Goal: Task Accomplishment & Management: Complete application form

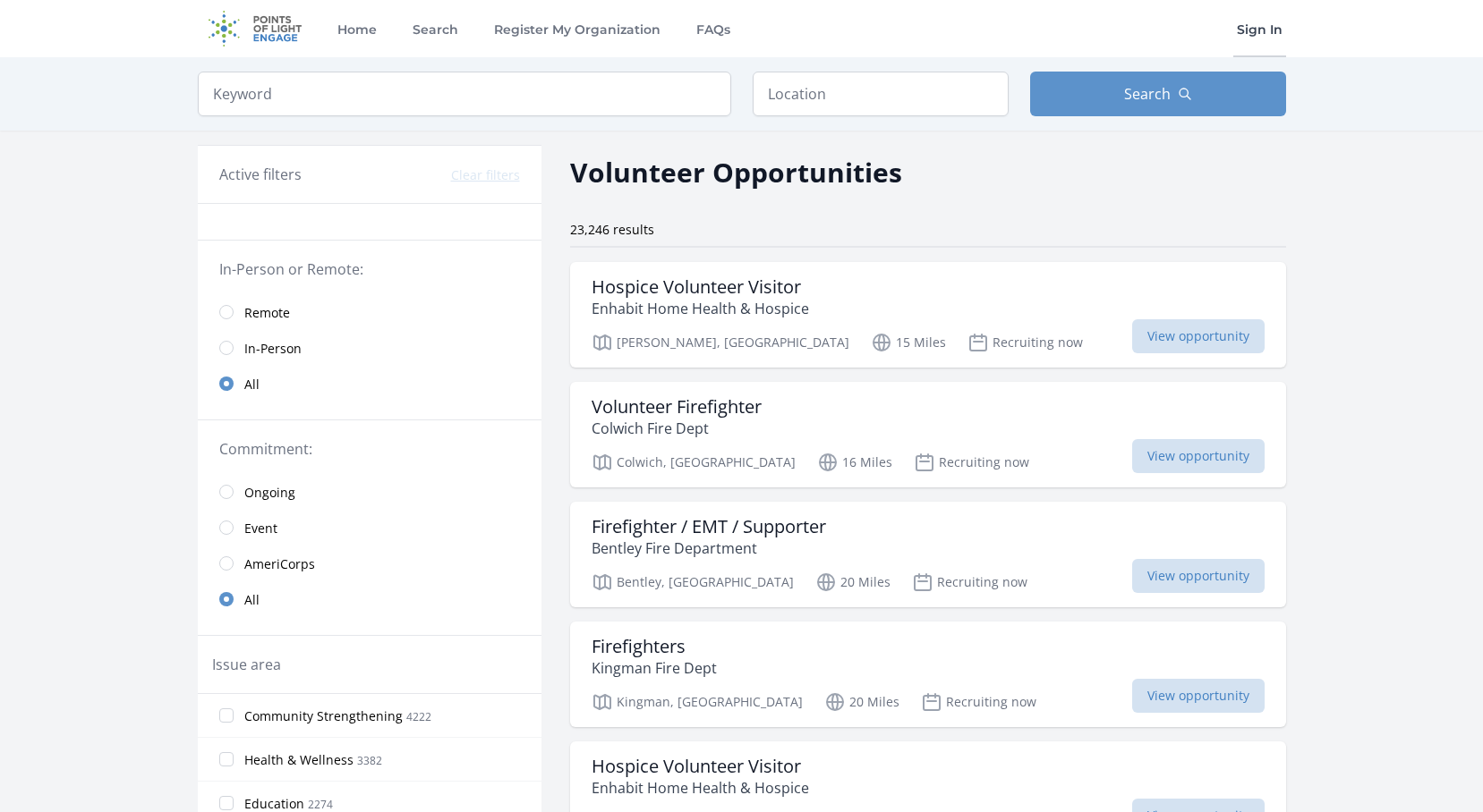
click at [1251, 29] on link "Sign In" at bounding box center [1260, 28] width 53 height 58
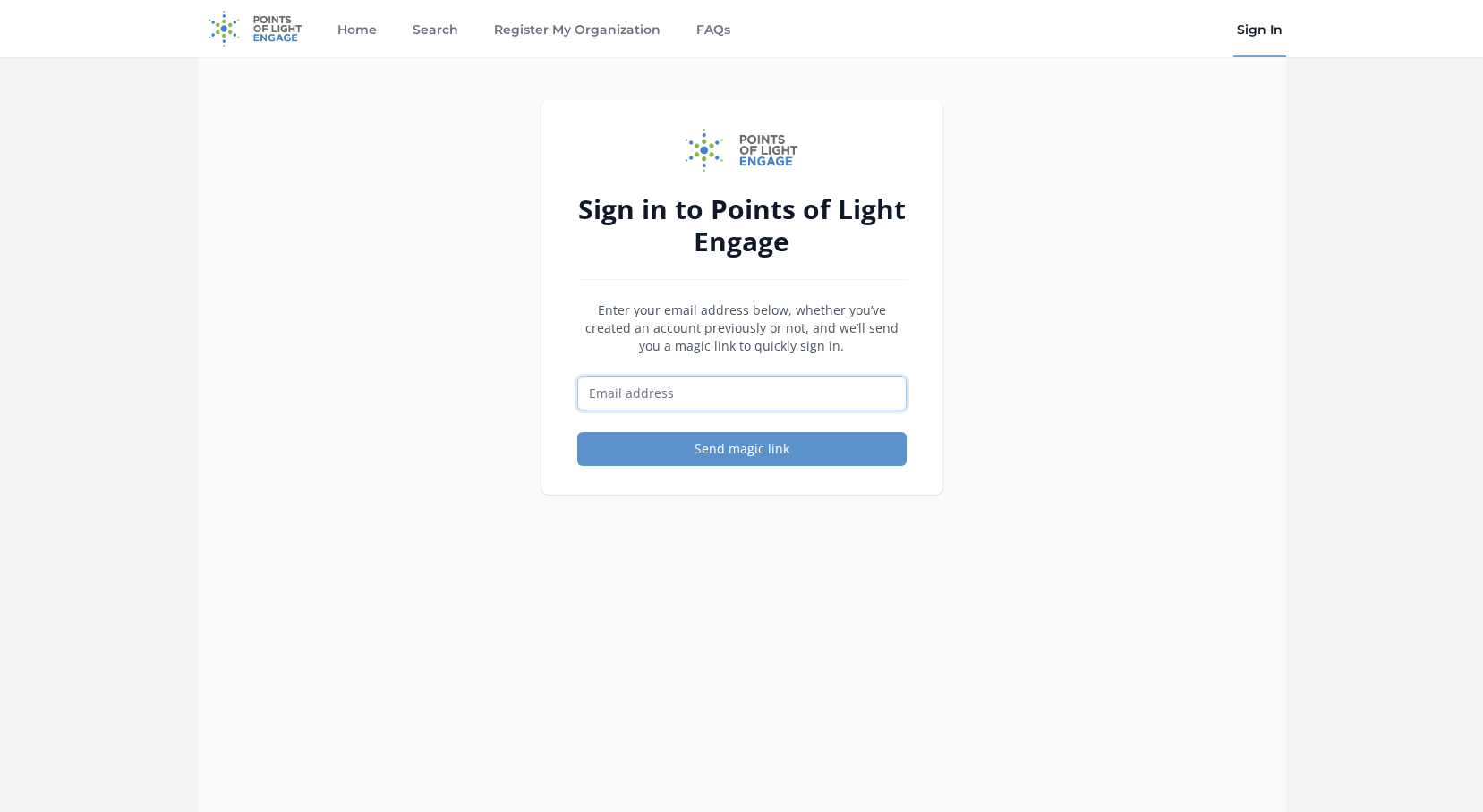
click at [711, 396] on input "Email address" at bounding box center [742, 393] width 329 height 34
type input "[PERSON_NAME][EMAIL_ADDRESS][DOMAIN_NAME]"
click at [724, 450] on button "Send magic link" at bounding box center [742, 449] width 329 height 34
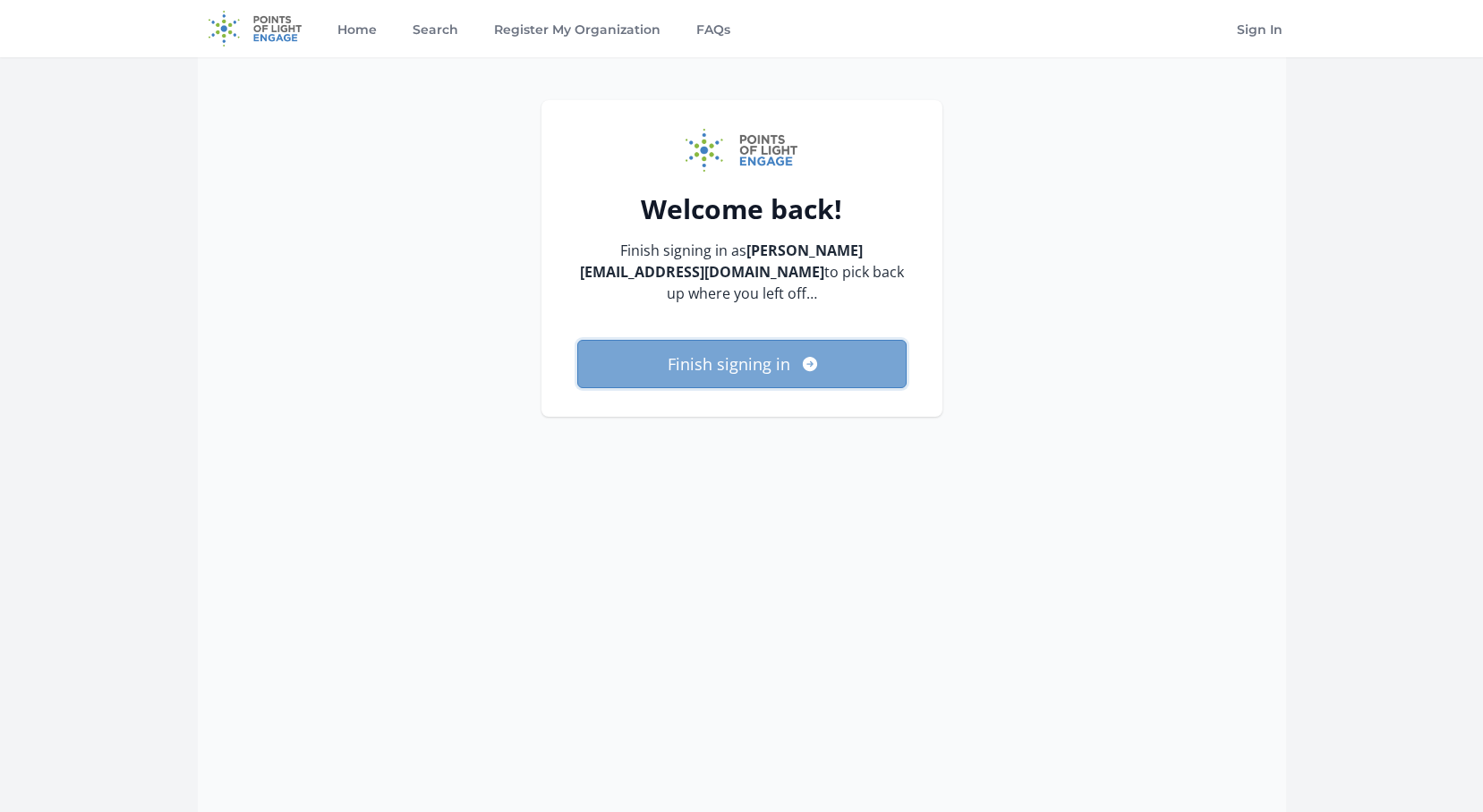
click at [853, 372] on button "Finish signing in" at bounding box center [742, 363] width 329 height 48
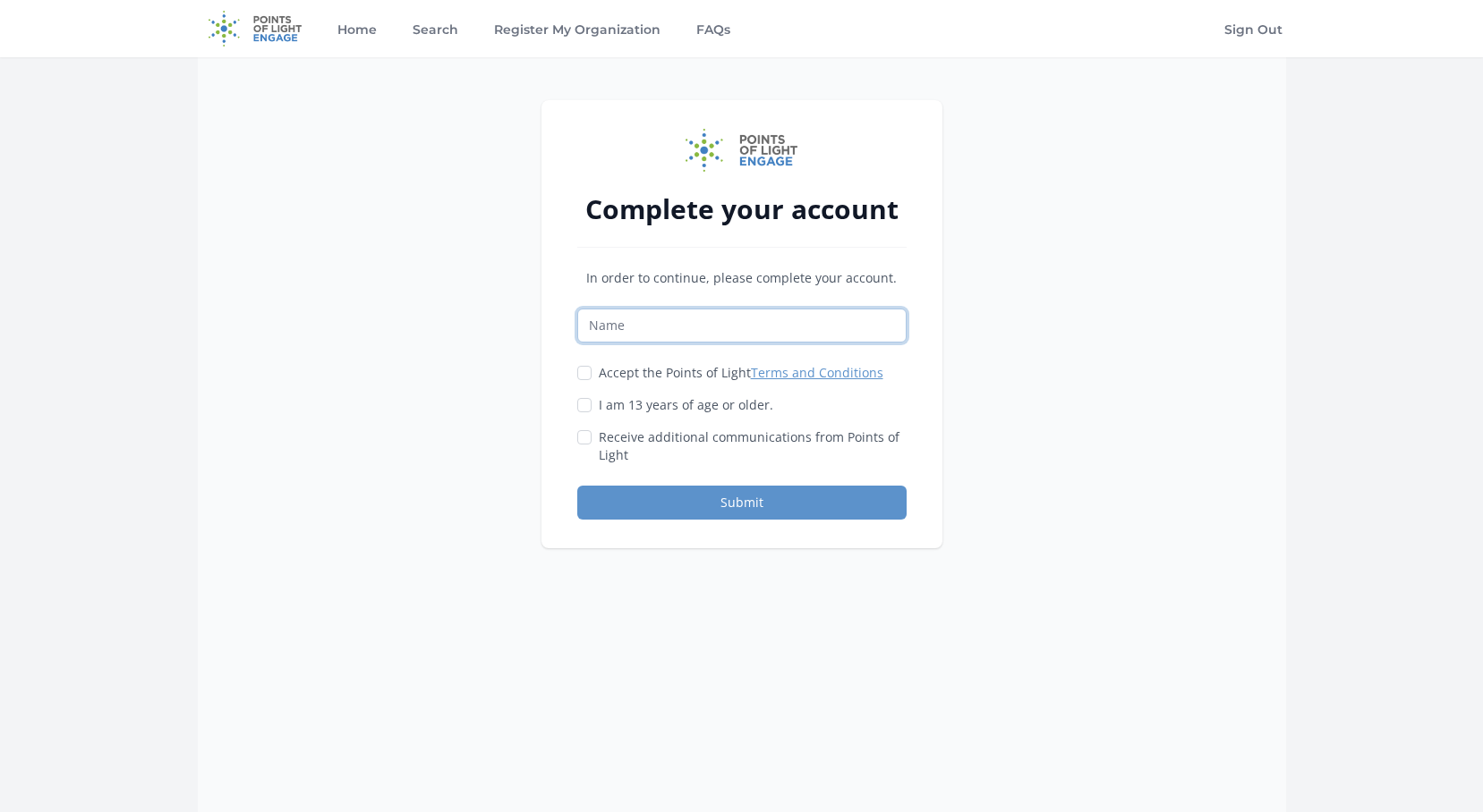
click at [810, 314] on input "Name" at bounding box center [742, 325] width 329 height 34
click at [1246, 315] on div "Complete your account In order to continue, please complete your account. Accep…" at bounding box center [742, 464] width 1089 height 812
click at [743, 402] on label "I am 13 years of age or older." at bounding box center [686, 405] width 174 height 18
click at [591, 402] on input "I am 13 years of age or older." at bounding box center [584, 405] width 15 height 15
checkbox input "true"
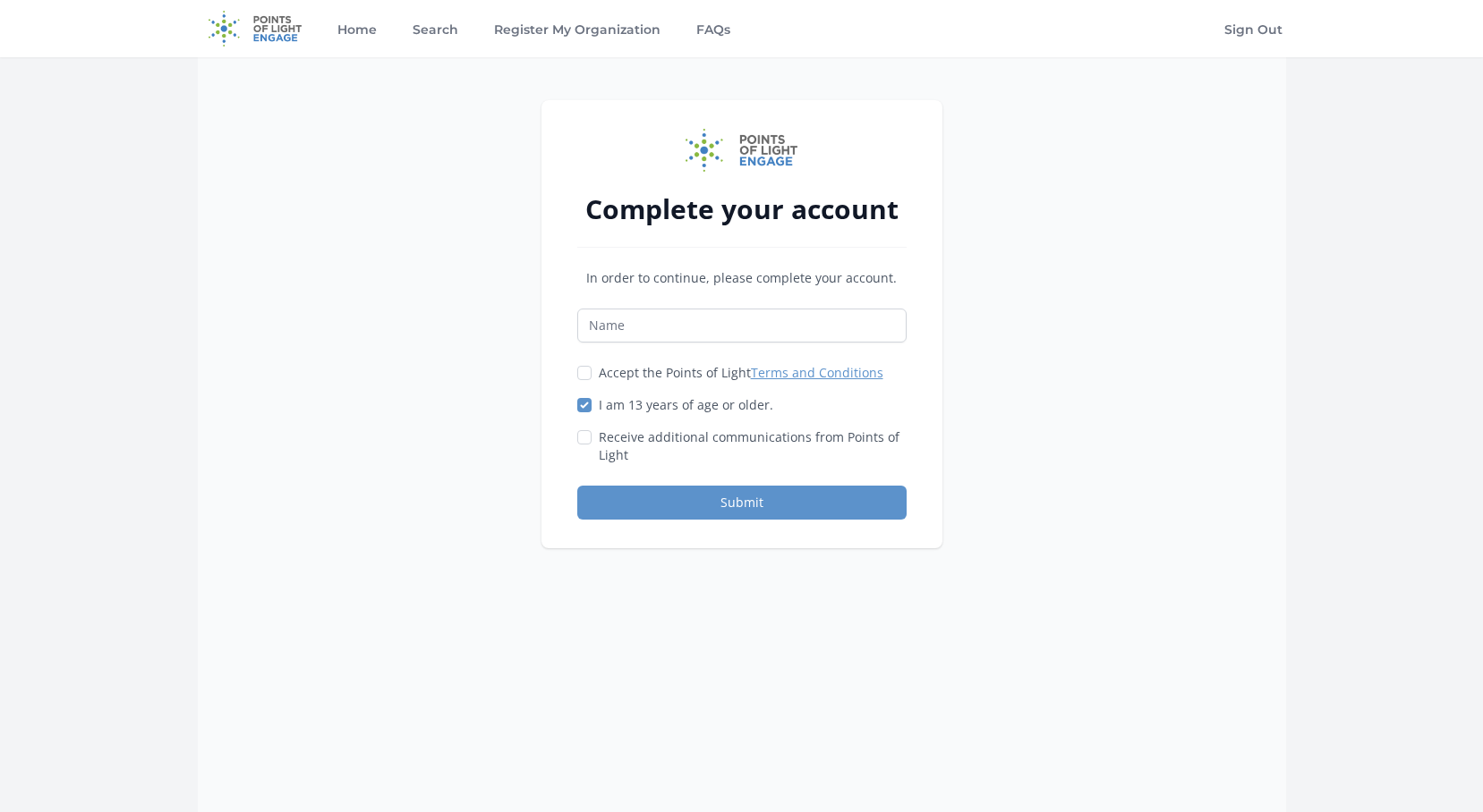
click at [673, 380] on label "Accept the Points of Light Terms and Conditions" at bounding box center [741, 373] width 285 height 18
click at [591, 380] on input "Accept the Points of Light Terms and Conditions" at bounding box center [584, 373] width 15 height 15
checkbox input "true"
click at [765, 321] on input "Name" at bounding box center [742, 325] width 329 height 34
type input "Jon Shelenske"
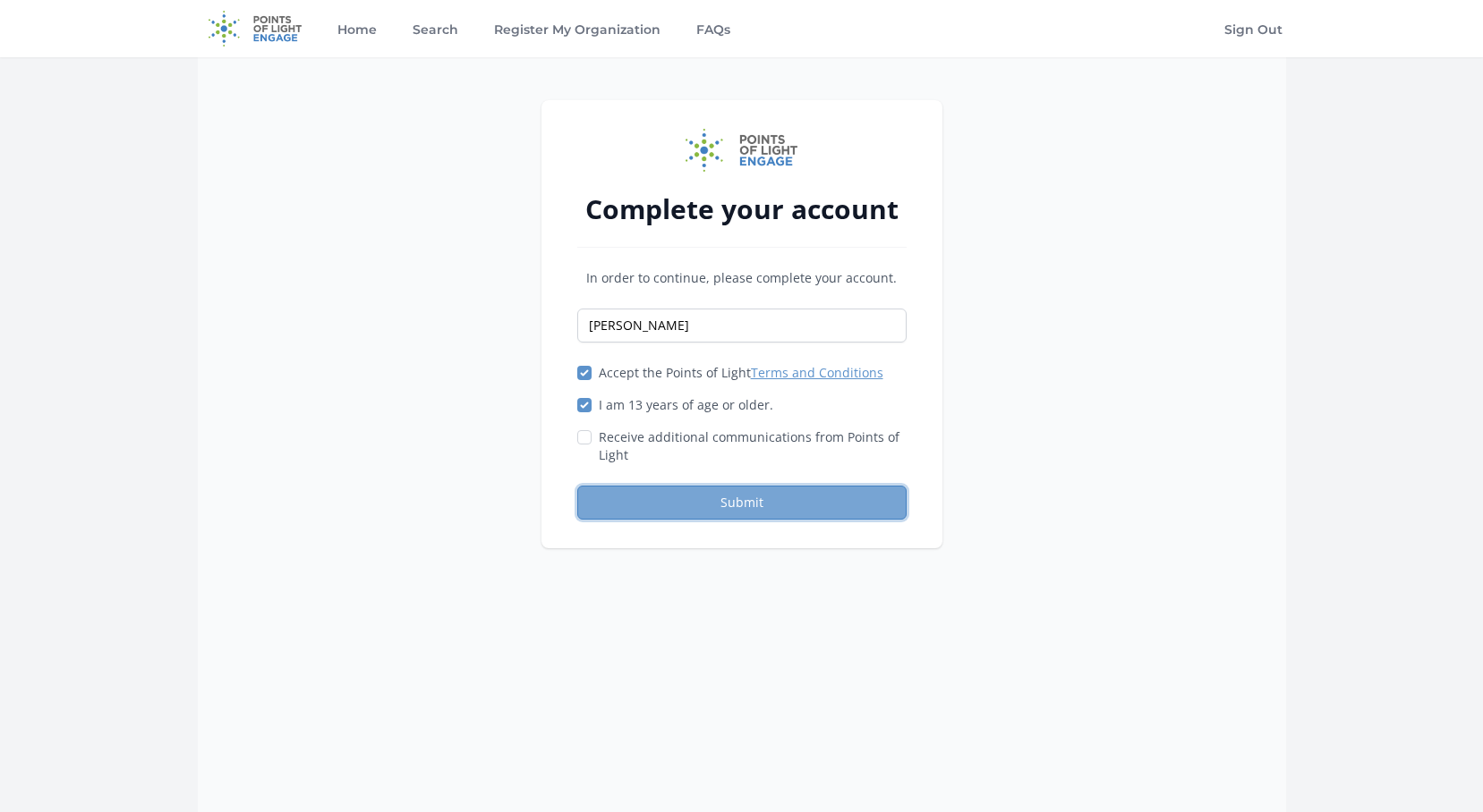
click at [755, 488] on button "Submit" at bounding box center [742, 502] width 329 height 34
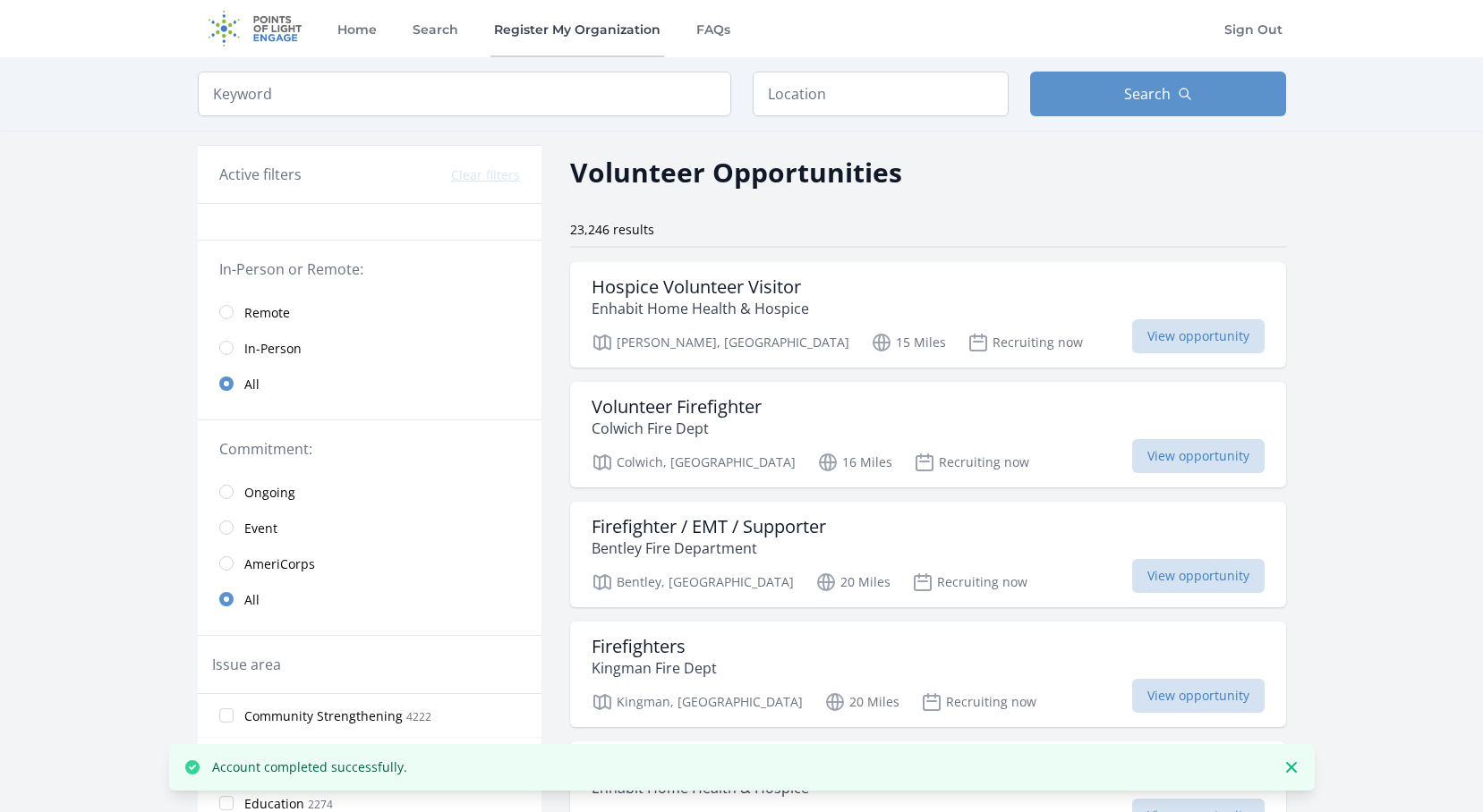
click at [605, 18] on link "Register My Organization" at bounding box center [577, 28] width 173 height 58
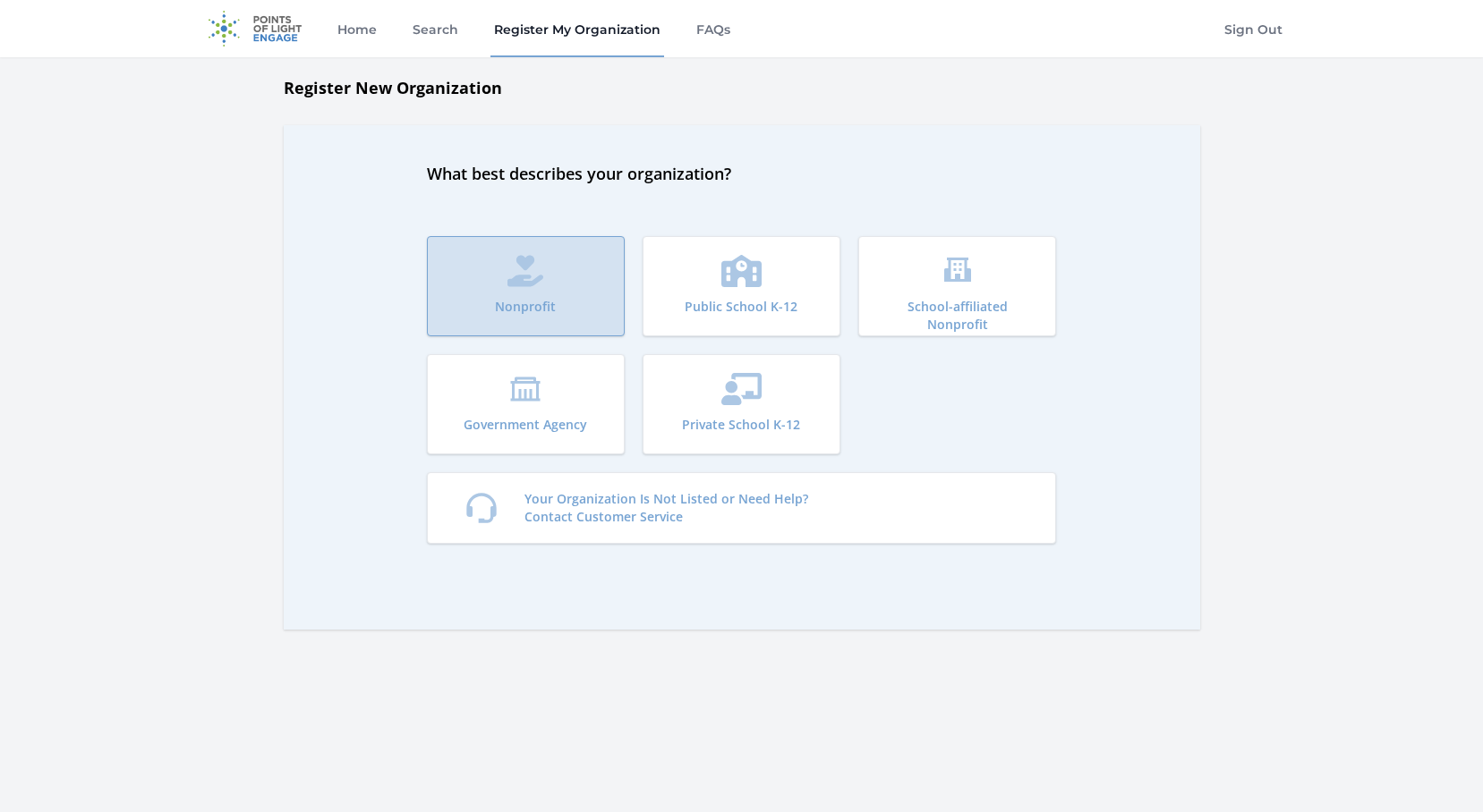
click at [540, 271] on icon "submit" at bounding box center [525, 271] width 36 height 32
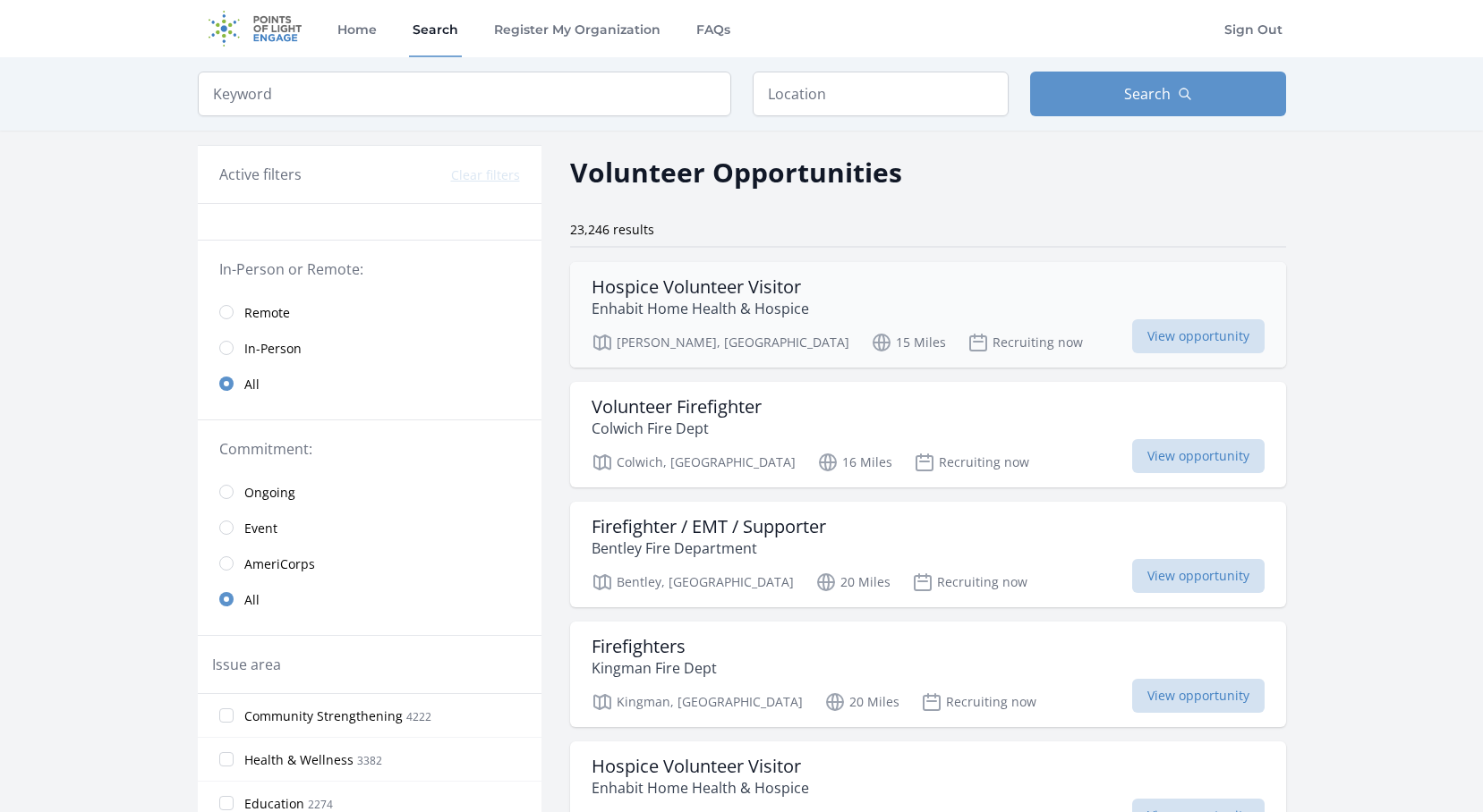
click at [812, 307] on div "Hospice Volunteer Visitor Enhabit Home Health & Hospice" at bounding box center [927, 297] width 672 height 43
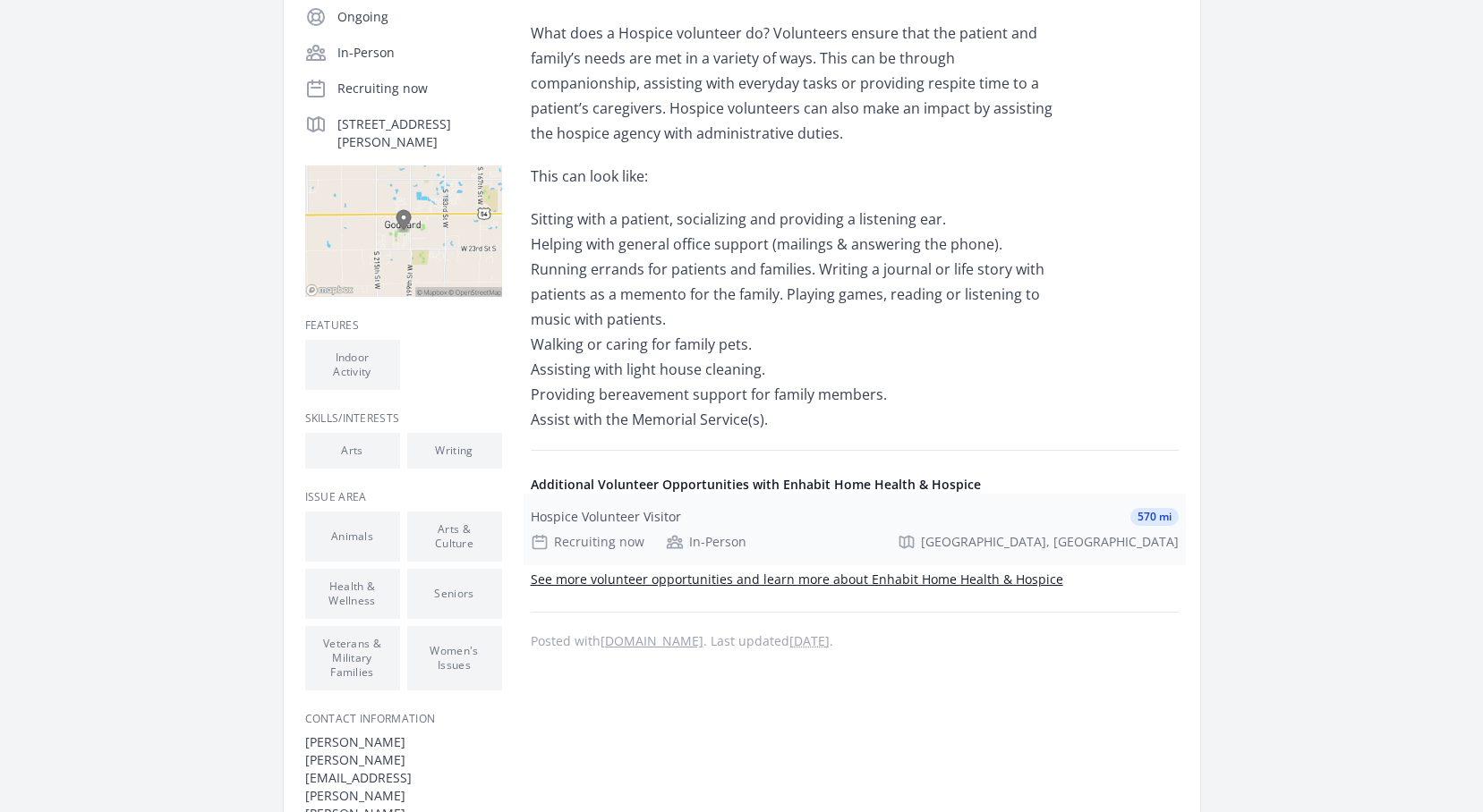
scroll to position [179, 0]
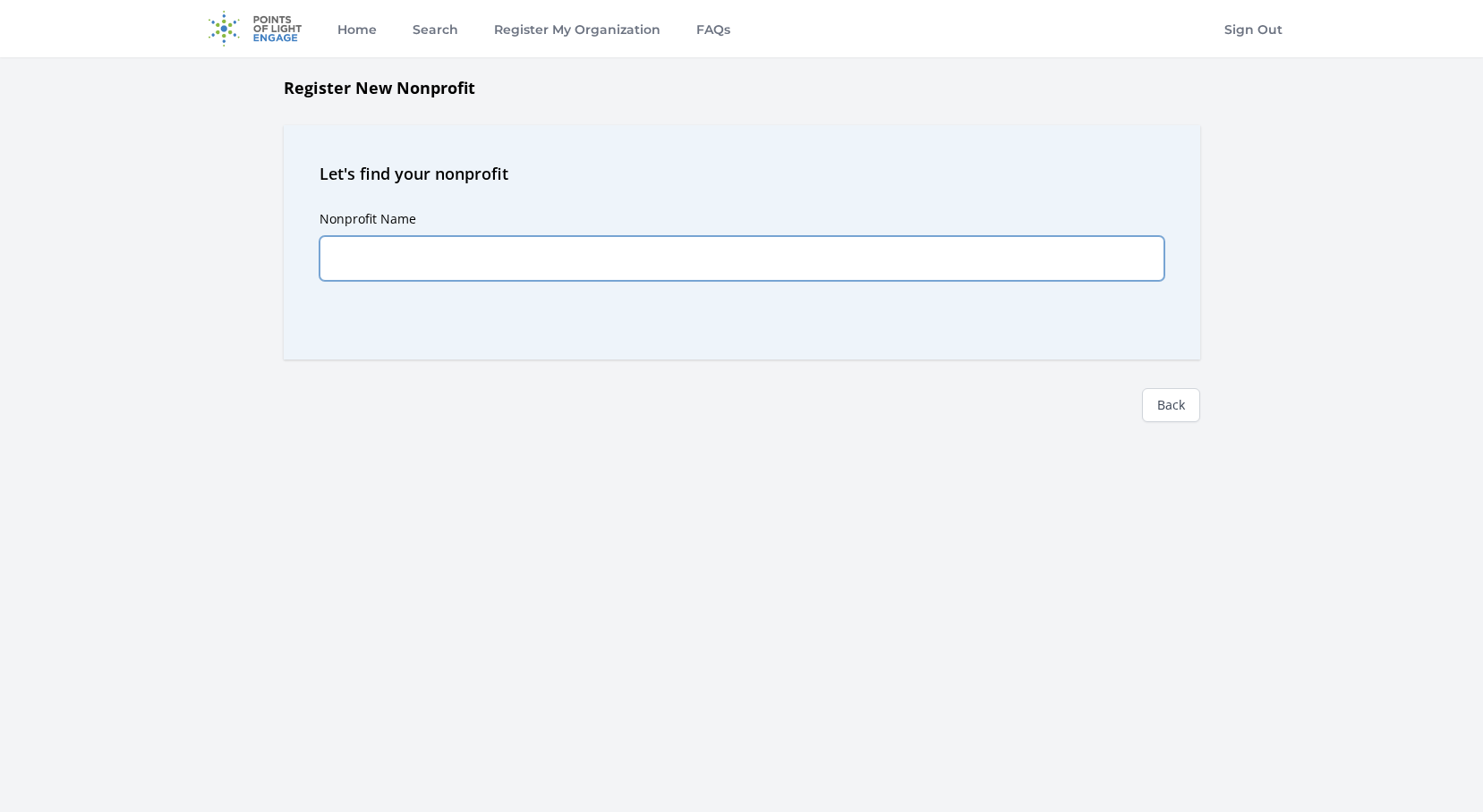
click at [727, 266] on input "Nonprofit Name" at bounding box center [741, 258] width 845 height 45
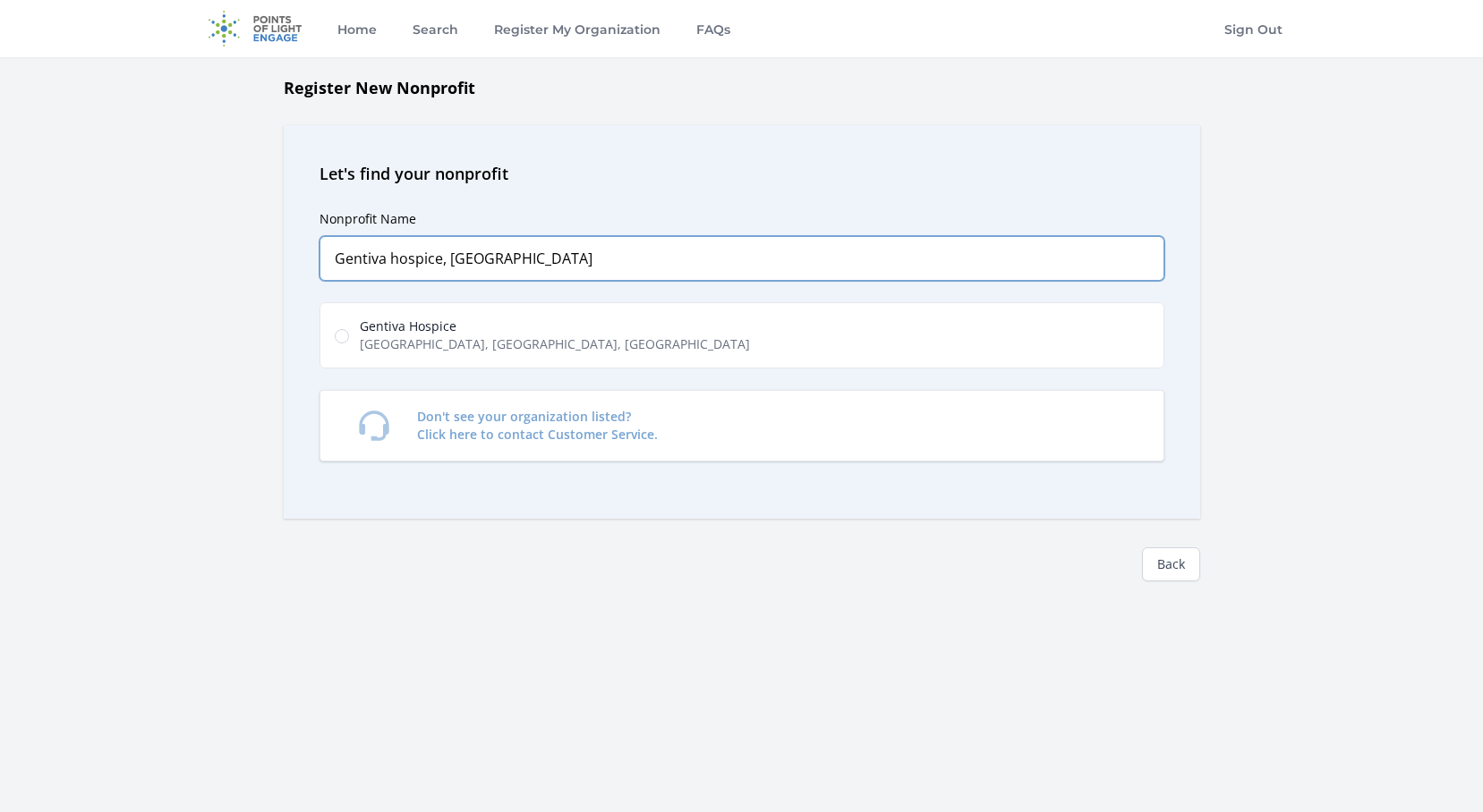
type input "Gentiva hospice, [GEOGRAPHIC_DATA]"
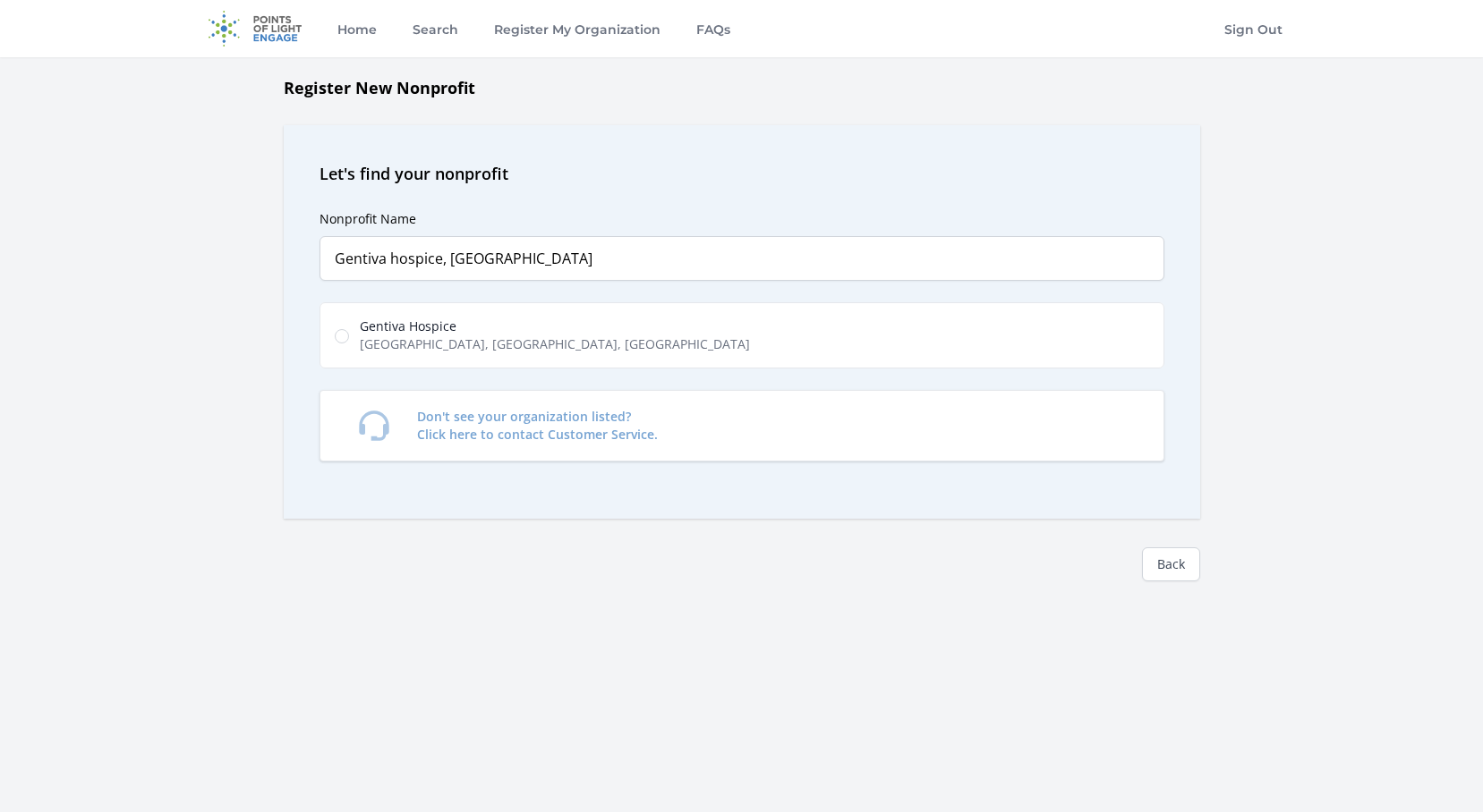
click at [793, 366] on label "Gentiva Hospice [GEOGRAPHIC_DATA], [GEOGRAPHIC_DATA], [GEOGRAPHIC_DATA], [GEOGR…" at bounding box center [741, 336] width 845 height 67
click at [349, 343] on input "Gentiva Hospice [GEOGRAPHIC_DATA], [GEOGRAPHIC_DATA], [GEOGRAPHIC_DATA], [GEOGR…" at bounding box center [342, 336] width 15 height 15
radio input "true"
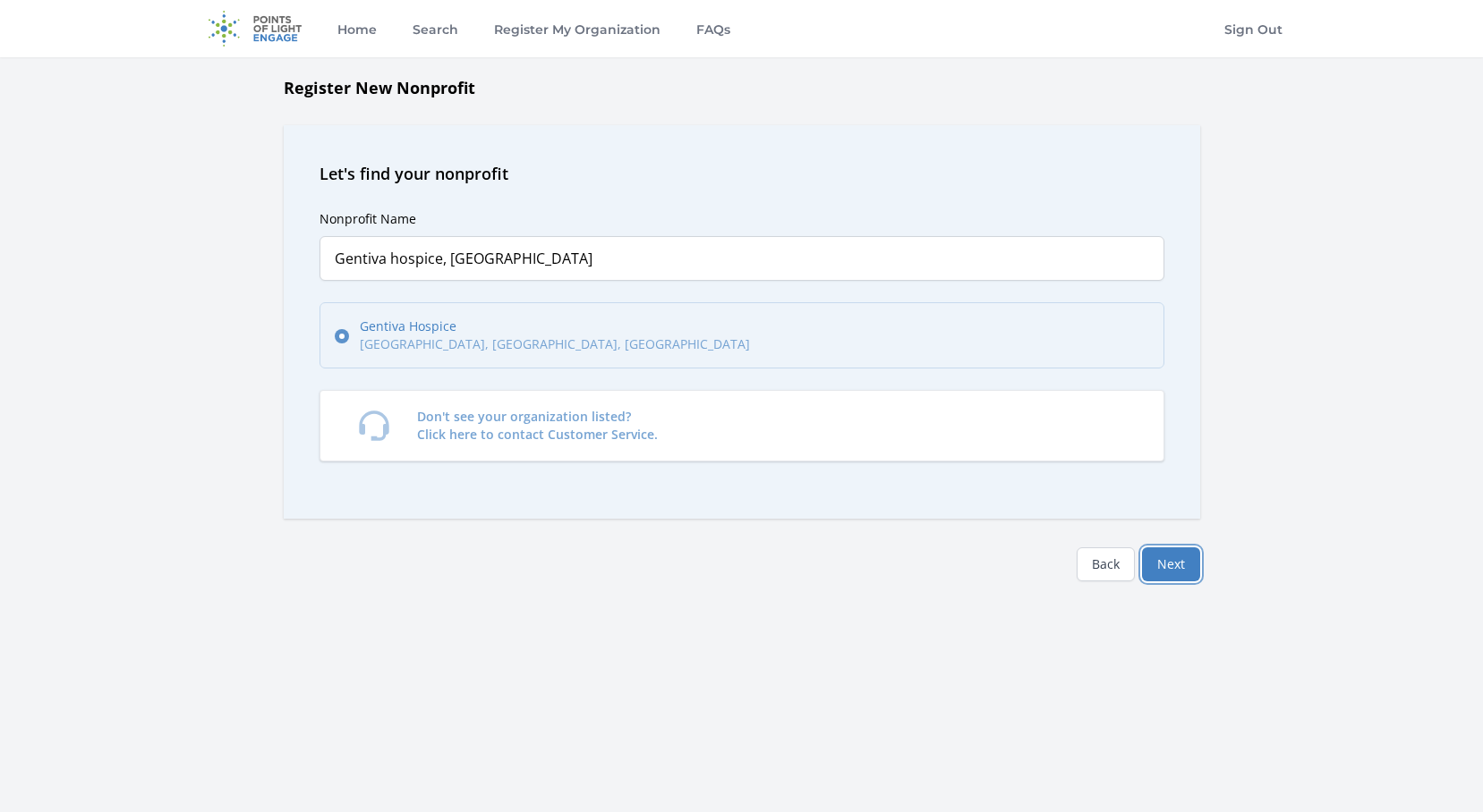
click at [1187, 564] on button "Next" at bounding box center [1171, 564] width 58 height 34
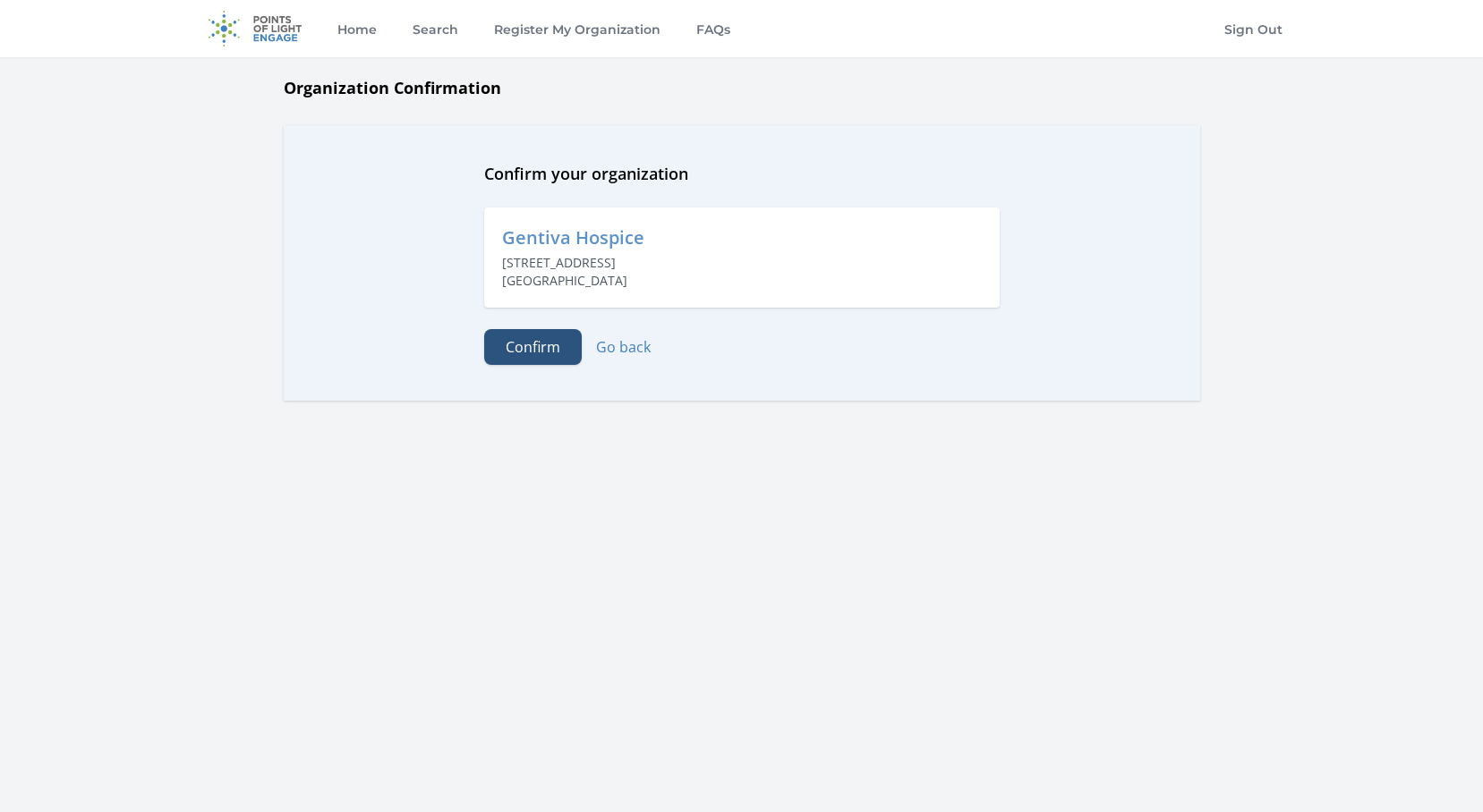
click at [535, 334] on button "Confirm" at bounding box center [533, 346] width 98 height 36
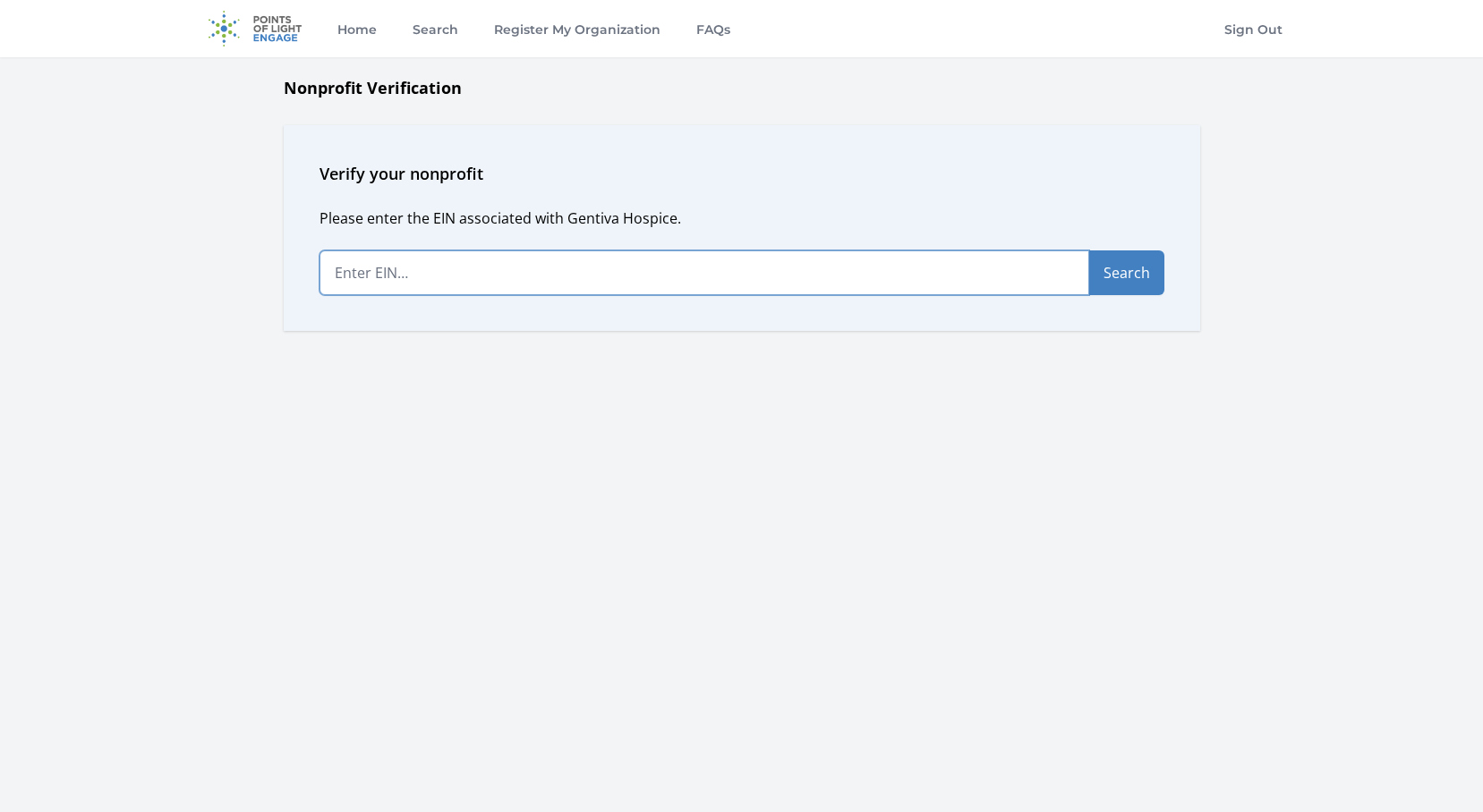
click at [743, 285] on input "text" at bounding box center [704, 273] width 769 height 45
click at [568, 275] on input "text" at bounding box center [704, 273] width 769 height 45
